Goal: Task Accomplishment & Management: Complete application form

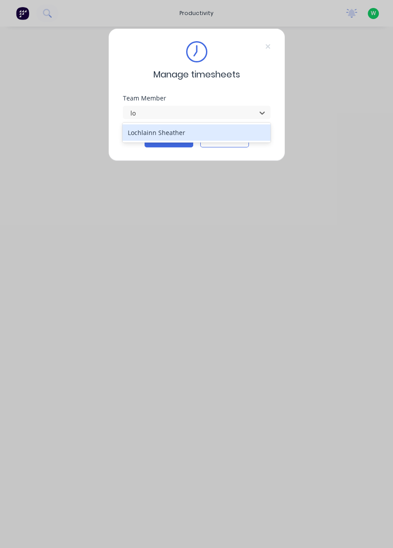
click at [149, 134] on div "Lochlainn Sheather" at bounding box center [197, 132] width 148 height 16
type input "lo"
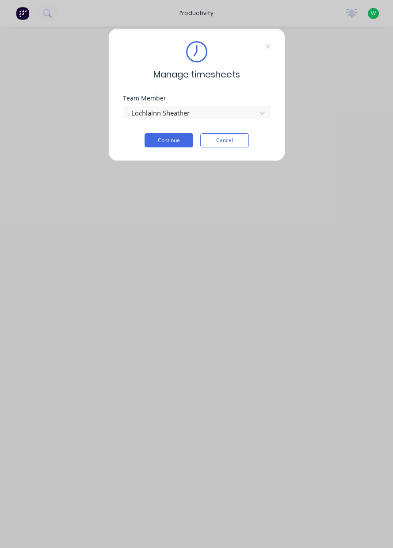
click at [165, 141] on button "Continue" at bounding box center [169, 140] width 49 height 14
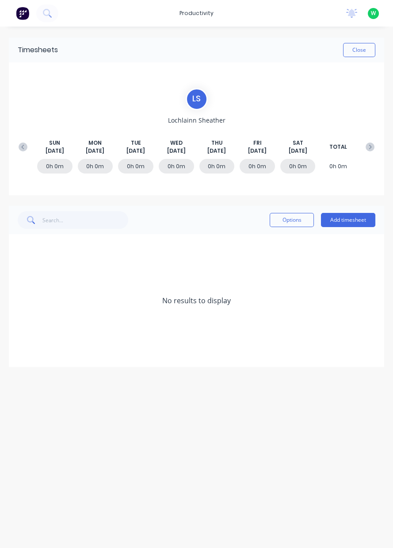
click at [343, 218] on button "Add timesheet" at bounding box center [348, 220] width 54 height 14
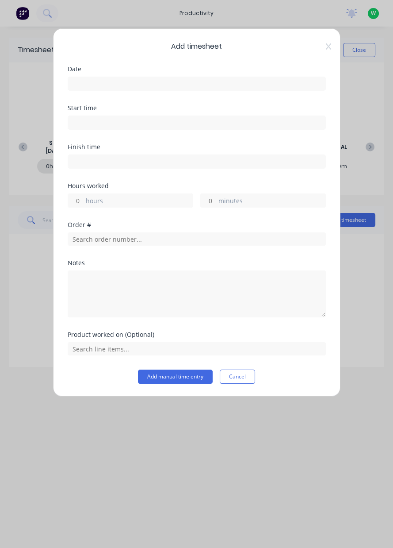
click at [115, 78] on input at bounding box center [196, 83] width 257 height 13
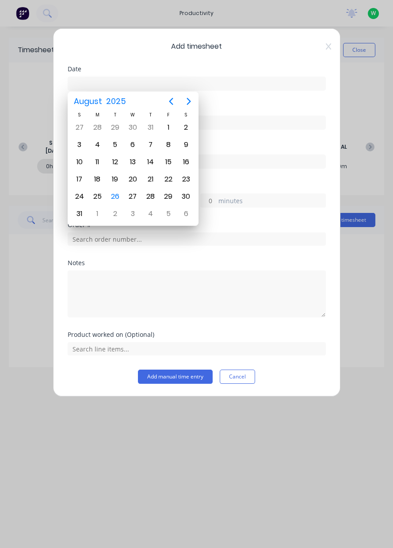
click at [97, 197] on div "25" at bounding box center [97, 196] width 13 height 13
type input "[DATE]"
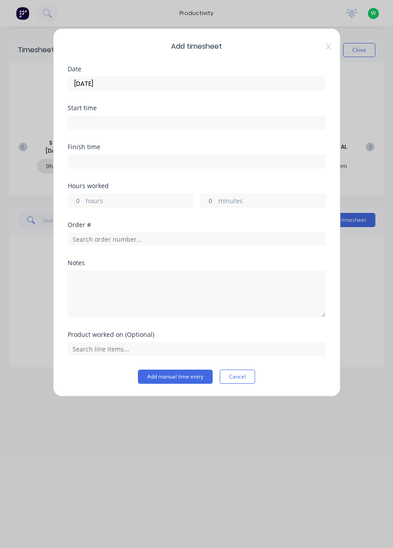
click at [106, 201] on label "hours" at bounding box center [139, 201] width 107 height 11
click at [84, 201] on input "hours" at bounding box center [75, 200] width 15 height 13
type input "1"
click at [147, 235] on input "text" at bounding box center [197, 238] width 258 height 13
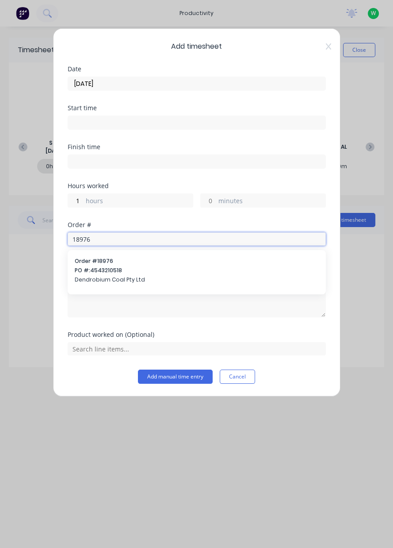
type input "18976"
click at [158, 266] on span "PO #: 4543210518" at bounding box center [197, 270] width 244 height 8
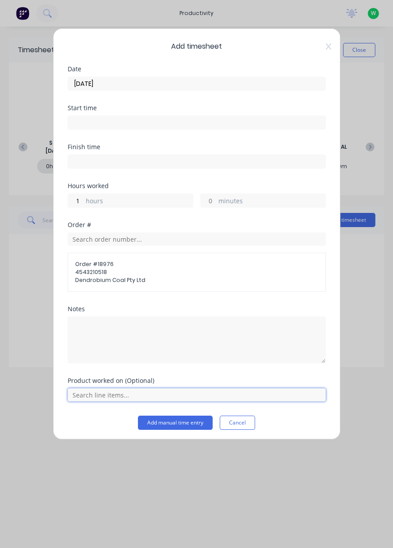
click at [101, 390] on input "text" at bounding box center [197, 394] width 258 height 13
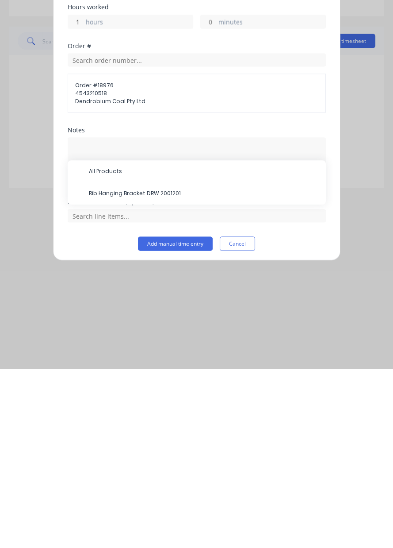
click at [181, 368] on span "Rib Hanging Bracket DRW 2001201" at bounding box center [204, 372] width 230 height 8
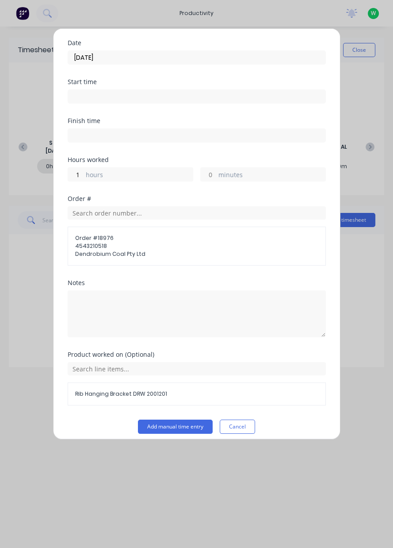
scroll to position [31, 0]
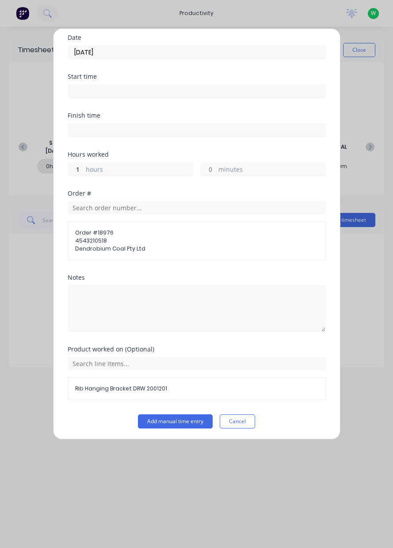
click at [165, 418] on button "Add manual time entry" at bounding box center [175, 421] width 75 height 14
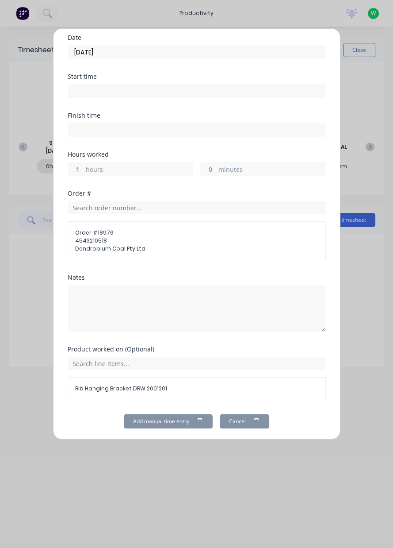
scroll to position [0, 0]
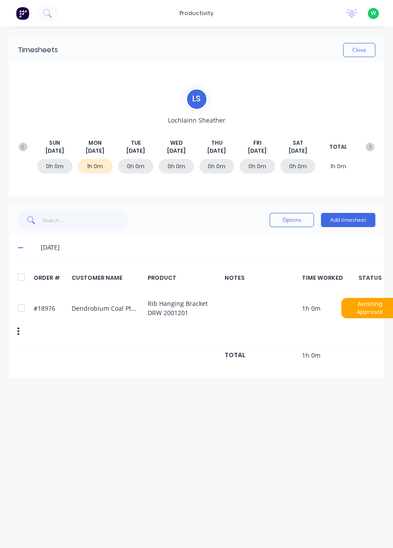
click at [352, 214] on button "Add timesheet" at bounding box center [348, 220] width 54 height 14
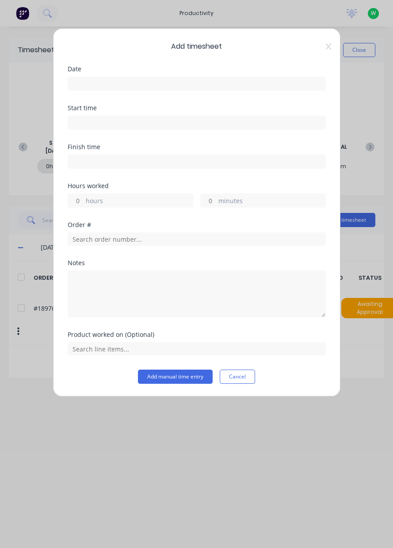
click at [128, 85] on input at bounding box center [196, 83] width 257 height 13
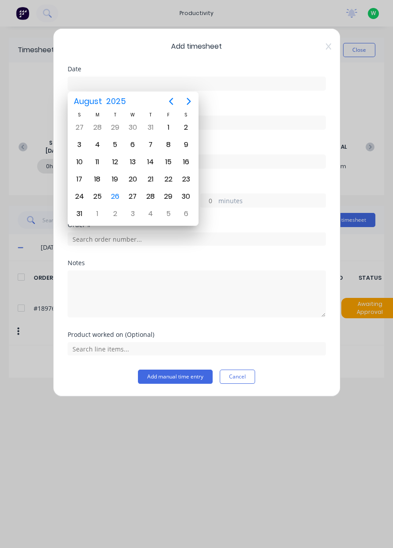
click at [101, 191] on div "25" at bounding box center [97, 196] width 13 height 13
type input "[DATE]"
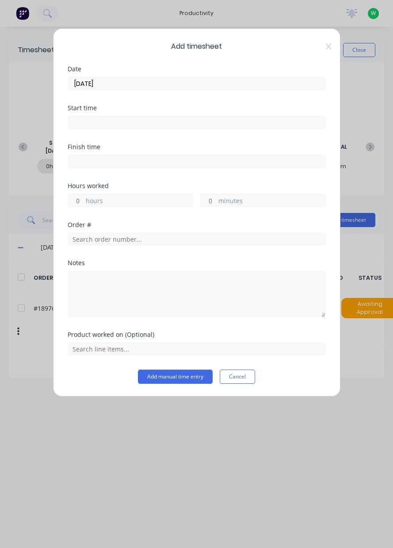
click at [77, 201] on input "hours" at bounding box center [75, 200] width 15 height 13
type input "2"
click at [125, 234] on input "text" at bounding box center [197, 238] width 258 height 13
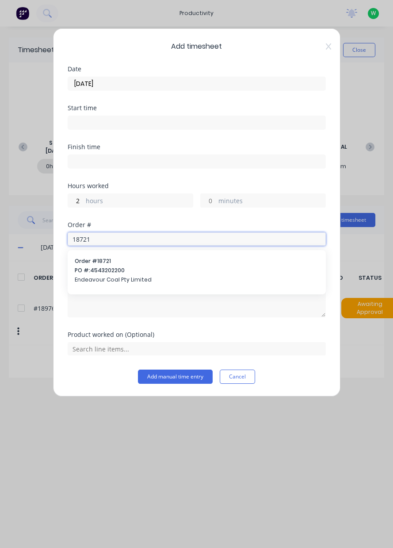
type input "18721"
click at [99, 276] on span "Endeavour Coal Pty Limited" at bounding box center [197, 280] width 244 height 8
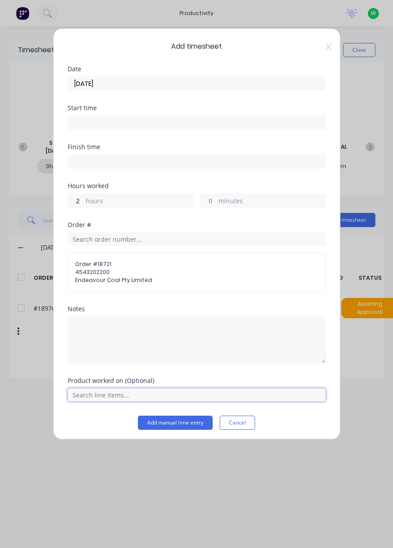
click at [84, 389] on input "text" at bounding box center [197, 394] width 258 height 13
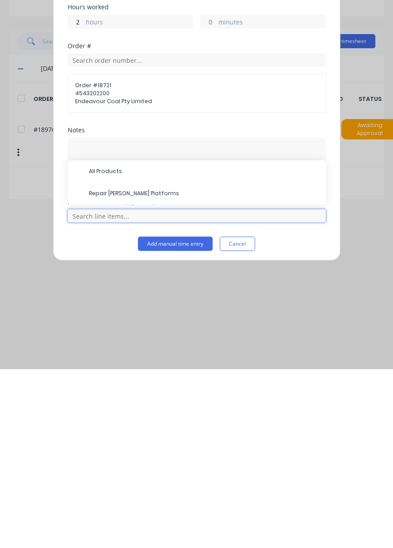
scroll to position [30, 0]
click at [96, 372] on span "Repair [PERSON_NAME] Platforms" at bounding box center [204, 372] width 230 height 8
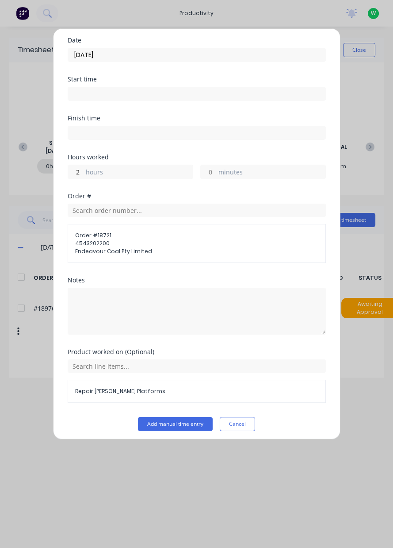
scroll to position [28, 0]
click at [148, 422] on button "Add manual time entry" at bounding box center [175, 424] width 75 height 14
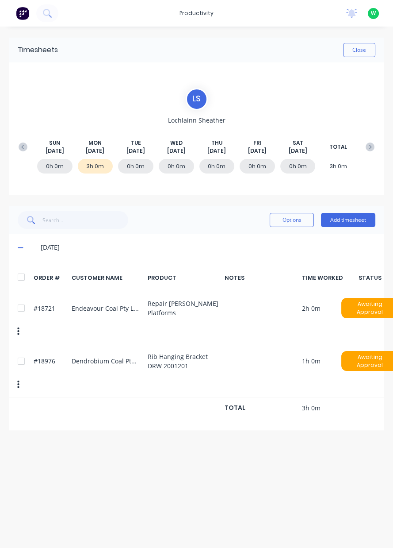
scroll to position [0, 0]
click at [331, 218] on button "Add timesheet" at bounding box center [348, 220] width 54 height 14
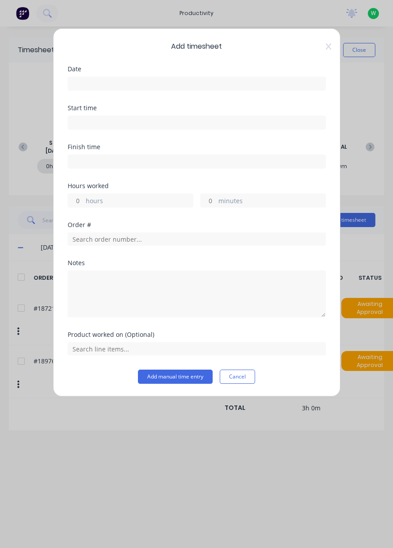
click at [72, 202] on input "hours" at bounding box center [75, 200] width 15 height 13
type input "1"
click at [77, 81] on input at bounding box center [196, 83] width 257 height 13
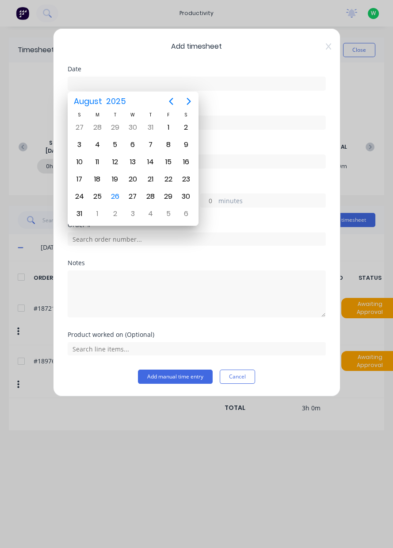
click at [101, 191] on div "25" at bounding box center [97, 196] width 13 height 13
type input "[DATE]"
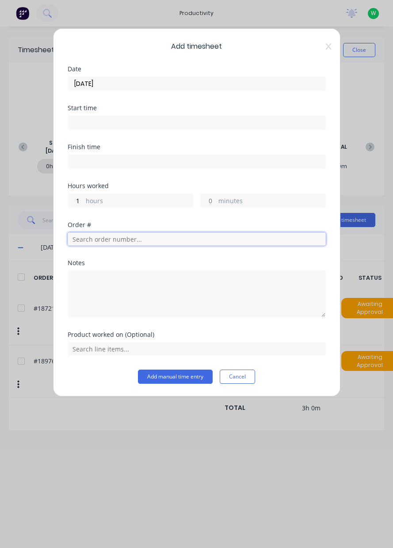
click at [76, 234] on input "text" at bounding box center [197, 238] width 258 height 13
type input "19022"
click at [85, 258] on span "Order # 19022" at bounding box center [197, 261] width 244 height 8
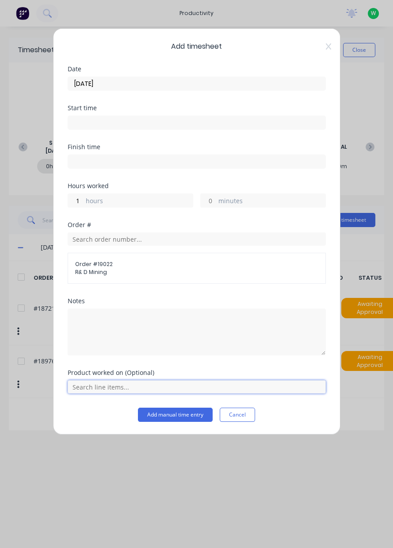
click at [87, 385] on input "text" at bounding box center [197, 386] width 258 height 13
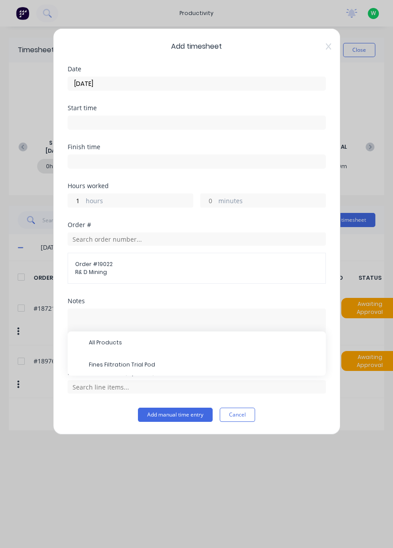
click at [96, 360] on span "Fines Filtration Trial Pod" at bounding box center [204, 364] width 230 height 8
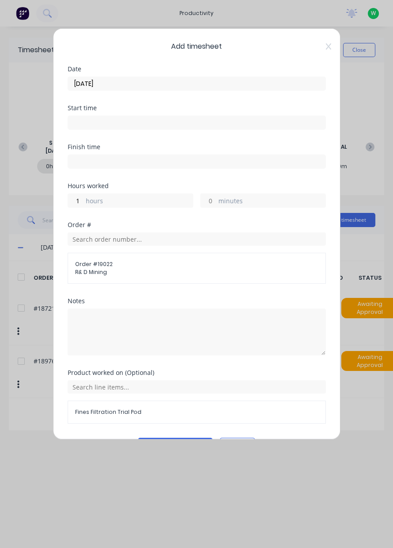
click at [149, 427] on div "Product worked on (Optional) Fines Filtration Trial Pod" at bounding box center [197, 403] width 258 height 68
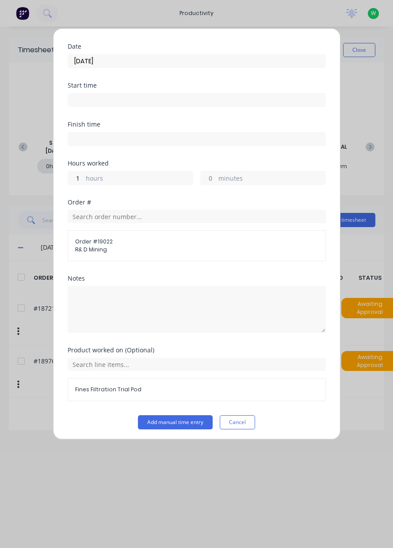
scroll to position [23, 0]
click at [149, 417] on button "Add manual time entry" at bounding box center [175, 421] width 75 height 14
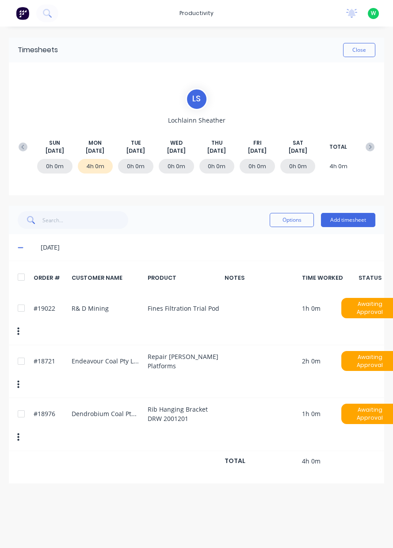
click at [20, 359] on div at bounding box center [21, 361] width 18 height 18
click at [333, 217] on button "Add timesheet" at bounding box center [348, 220] width 54 height 14
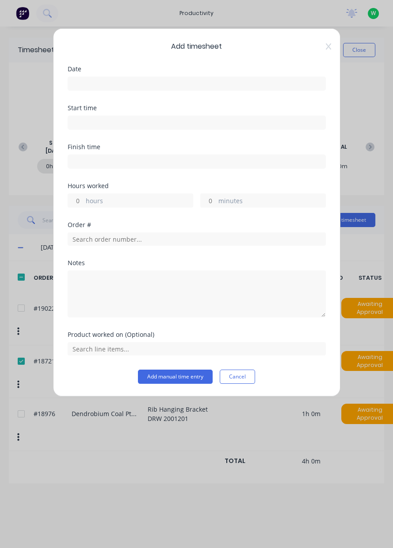
click at [233, 373] on button "Cancel" at bounding box center [237, 376] width 35 height 14
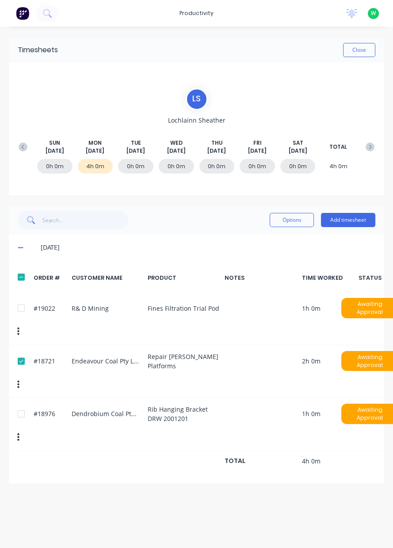
click at [283, 218] on button "Options" at bounding box center [292, 220] width 44 height 14
click at [252, 241] on div "Delete" at bounding box center [272, 242] width 68 height 13
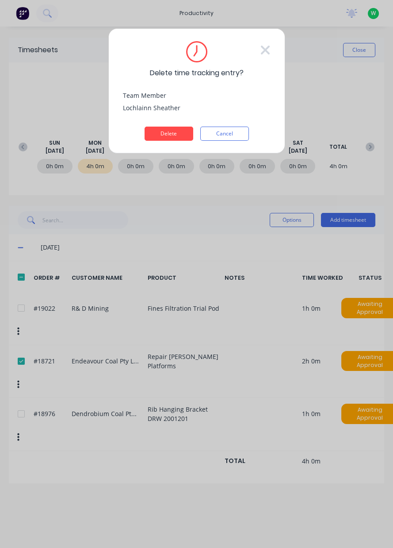
click at [162, 134] on button "Delete" at bounding box center [169, 133] width 49 height 14
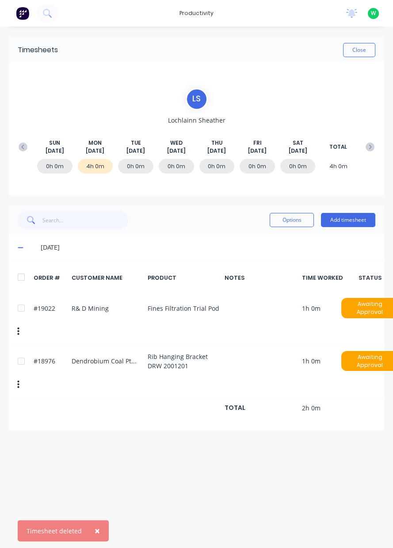
click at [349, 222] on button "Add timesheet" at bounding box center [348, 220] width 54 height 14
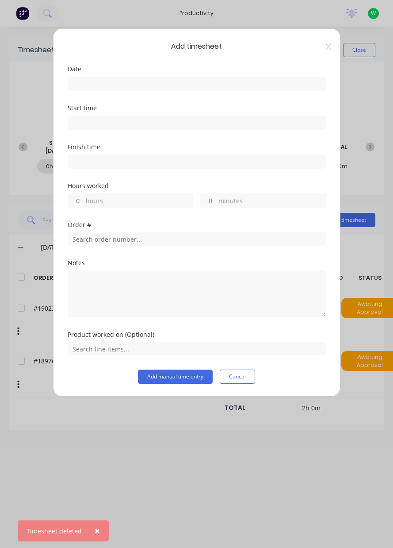
click at [77, 201] on input "hours" at bounding box center [75, 200] width 15 height 13
type input "4"
click at [82, 86] on input at bounding box center [196, 83] width 257 height 13
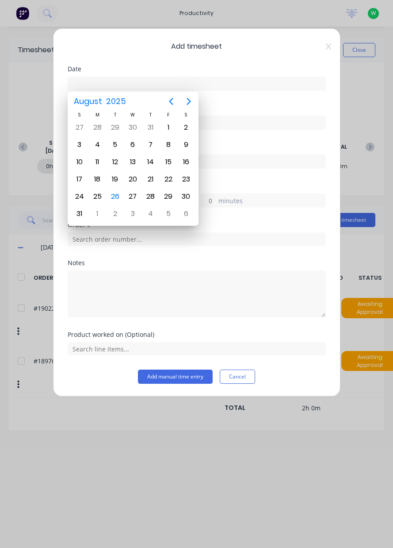
click at [102, 192] on div "25" at bounding box center [97, 196] width 13 height 13
type input "[DATE]"
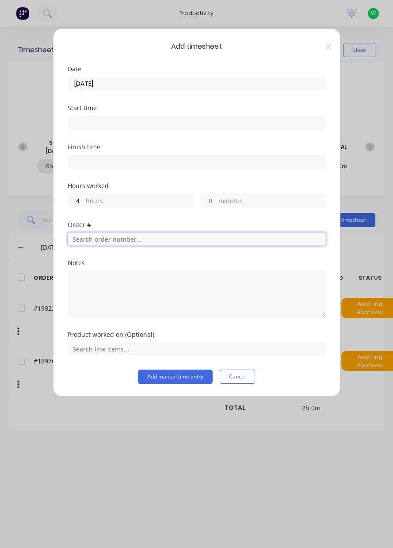
click at [75, 239] on input "text" at bounding box center [197, 238] width 258 height 13
type input "18721"
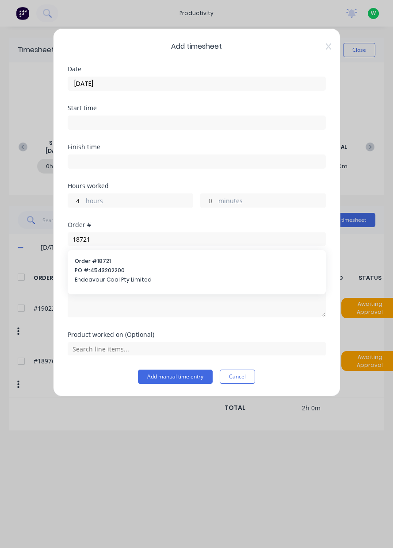
click at [88, 268] on span "PO #: 4543202200" at bounding box center [197, 270] width 244 height 8
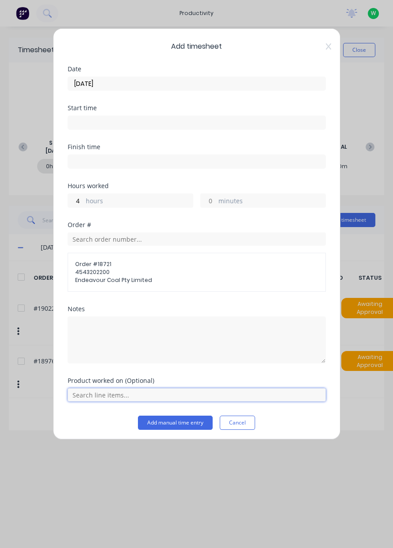
click at [83, 395] on input "text" at bounding box center [197, 394] width 258 height 13
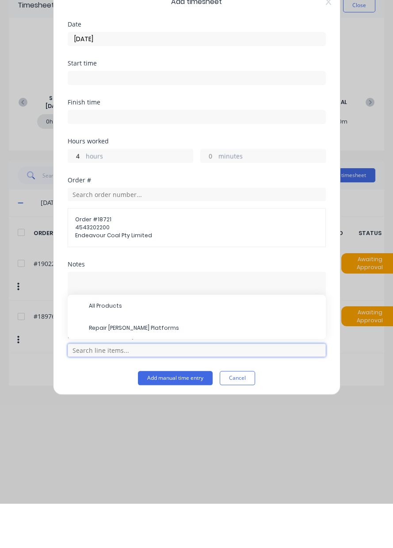
scroll to position [30, 0]
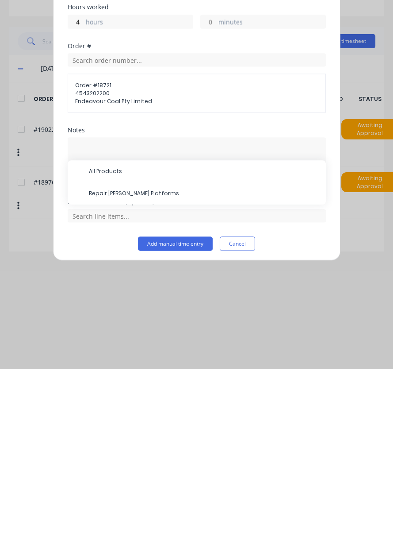
click at [102, 372] on span "Repair [PERSON_NAME] Platforms" at bounding box center [204, 372] width 230 height 8
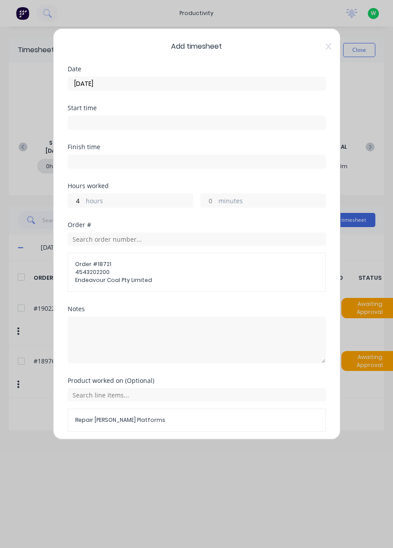
scroll to position [31, 0]
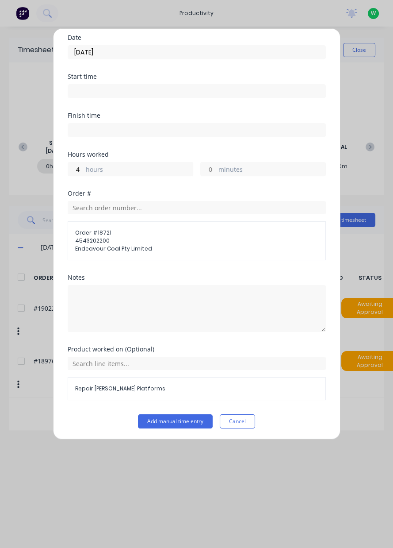
click at [184, 417] on button "Add manual time entry" at bounding box center [175, 421] width 75 height 14
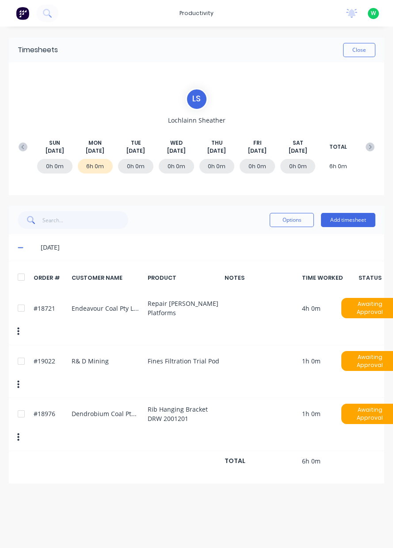
scroll to position [0, 0]
click at [335, 223] on button "Add timesheet" at bounding box center [348, 220] width 54 height 14
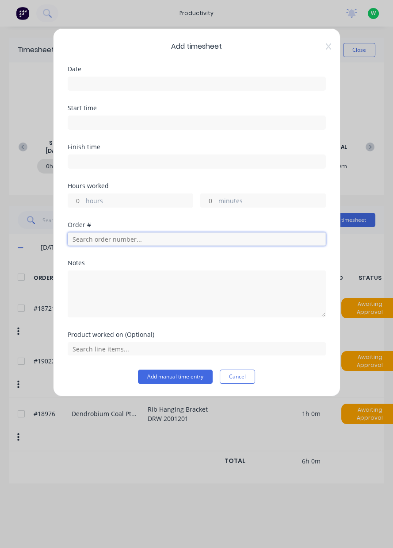
click at [78, 239] on input "text" at bounding box center [197, 238] width 258 height 13
type input "17943"
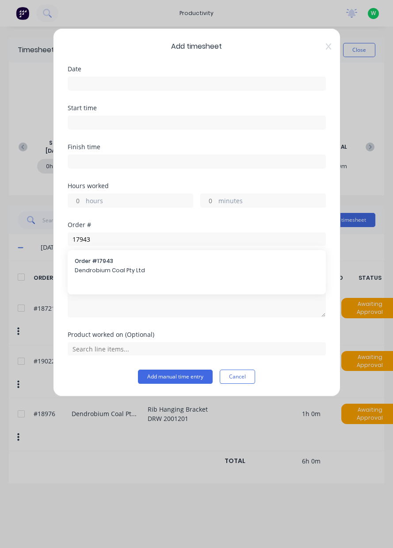
click at [92, 269] on span "Dendrobium Coal Pty Ltd" at bounding box center [197, 270] width 244 height 8
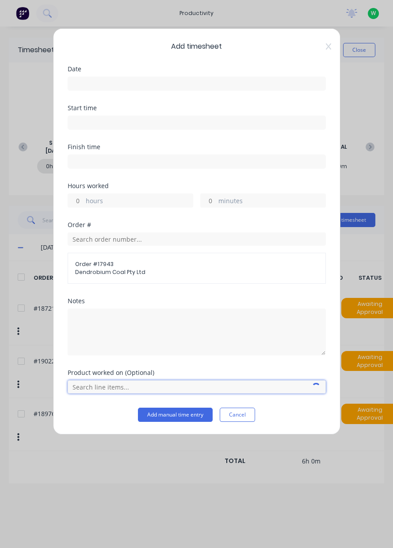
click at [80, 387] on input "text" at bounding box center [197, 386] width 258 height 13
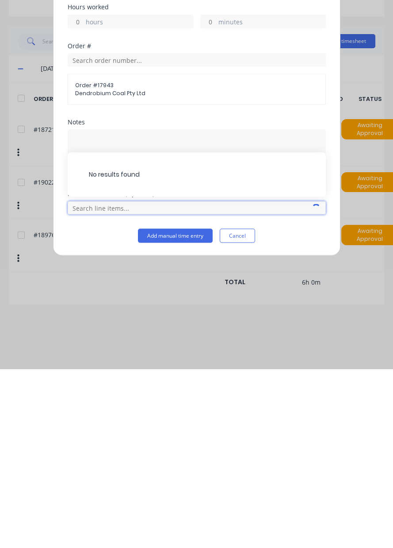
scroll to position [22, 0]
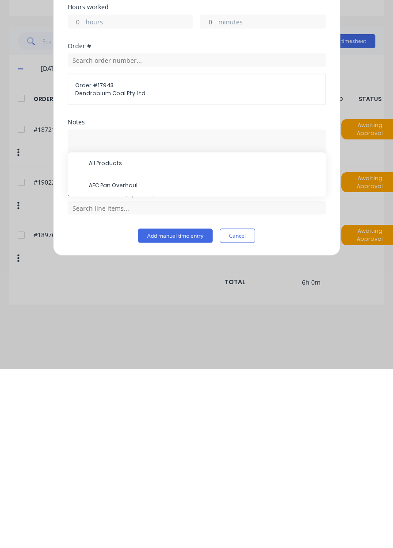
click at [175, 360] on span "AFC Pan Overhaul" at bounding box center [204, 364] width 230 height 8
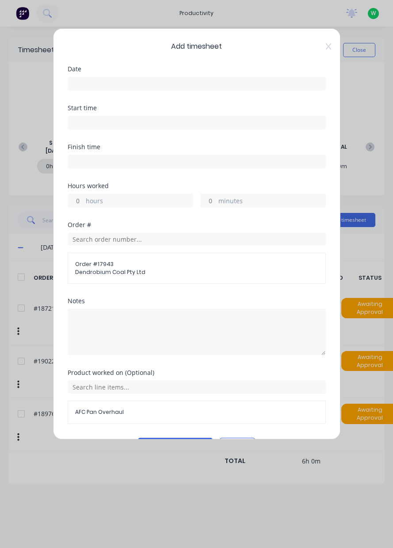
click at [73, 203] on input "hours" at bounding box center [75, 200] width 15 height 13
type input "2"
click at [190, 87] on input at bounding box center [196, 83] width 257 height 13
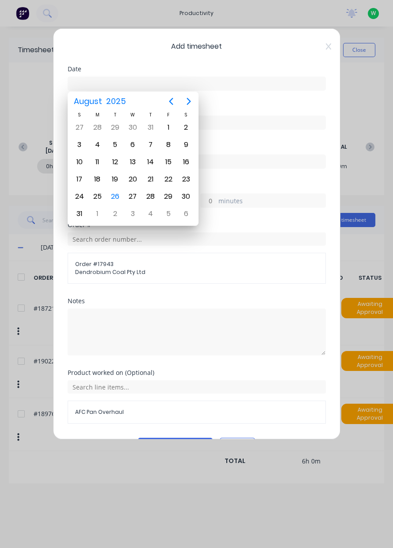
click at [184, 87] on input at bounding box center [196, 83] width 257 height 13
click at [101, 195] on div "25" at bounding box center [97, 196] width 13 height 13
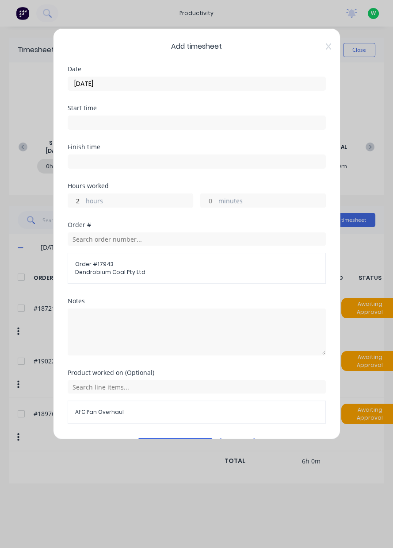
type input "[DATE]"
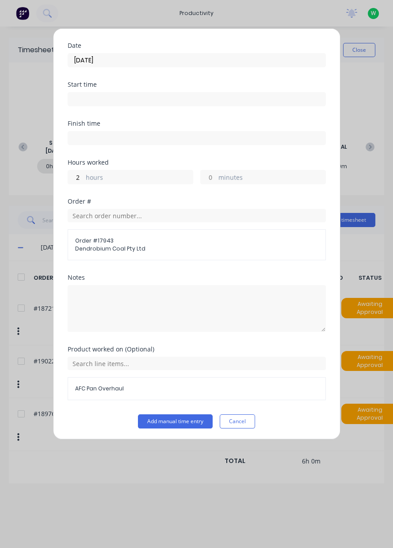
click at [191, 419] on button "Add manual time entry" at bounding box center [175, 421] width 75 height 14
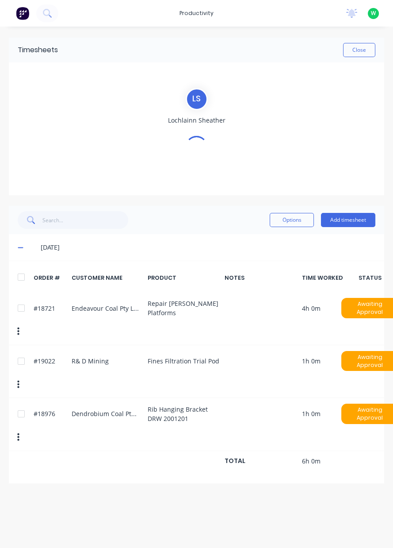
scroll to position [0, 0]
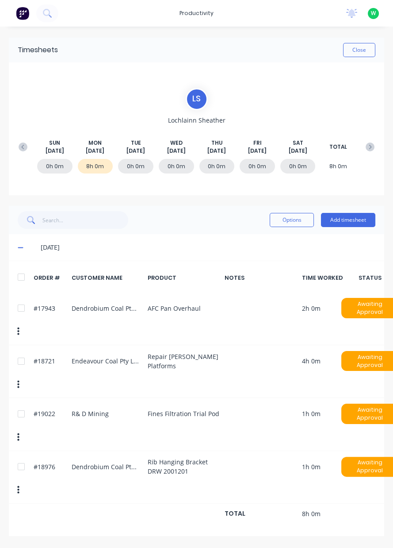
click at [365, 50] on button "Close" at bounding box center [359, 50] width 32 height 14
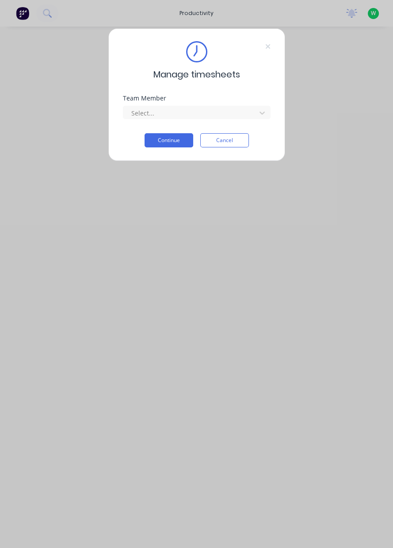
click at [219, 140] on button "Cancel" at bounding box center [224, 140] width 49 height 14
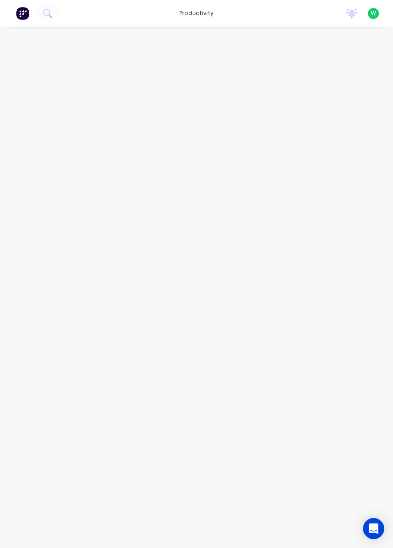
click at [188, 11] on div "productivity" at bounding box center [196, 13] width 43 height 13
click at [210, 100] on div "Timesheets" at bounding box center [219, 96] width 33 height 8
click at [204, 98] on div "Timesheets" at bounding box center [219, 96] width 33 height 8
click at [209, 46] on div "Workflow" at bounding box center [216, 42] width 27 height 8
click at [122, 52] on input "text" at bounding box center [145, 50] width 88 height 18
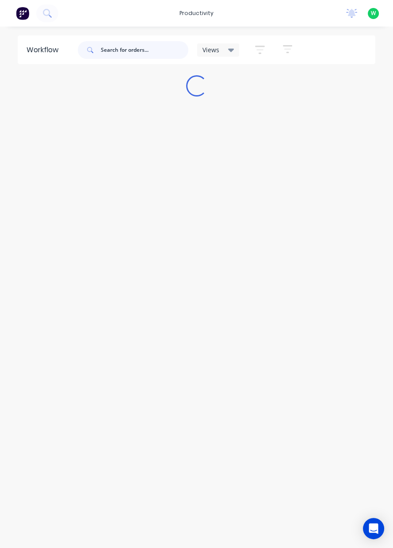
type input "O"
type input "0"
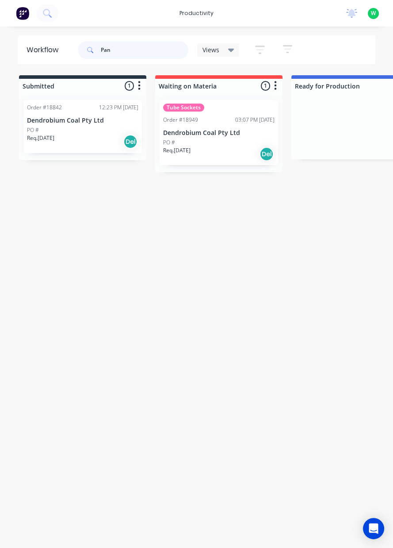
type input "Pan"
